Goal: Task Accomplishment & Management: Use online tool/utility

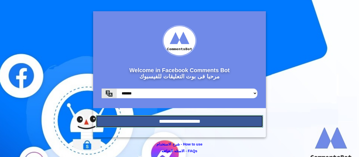
click at [236, 119] on input "**********" at bounding box center [179, 121] width 167 height 12
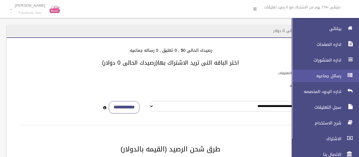
click at [327, 73] on span "رسائل جماعيه" at bounding box center [315, 76] width 56 height 6
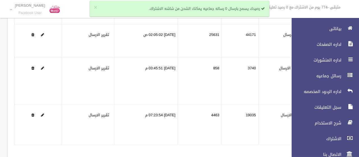
scroll to position [127, 0]
